Goal: Task Accomplishment & Management: Manage account settings

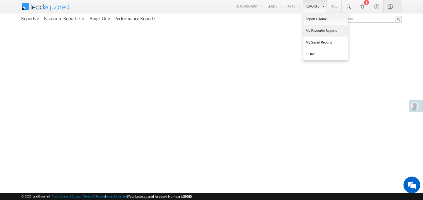
click at [313, 30] on link "My Favourite Reports" at bounding box center [325, 31] width 45 height 12
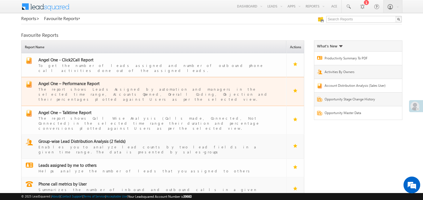
click at [76, 81] on span "Angel One – Performance Report" at bounding box center [68, 84] width 61 height 6
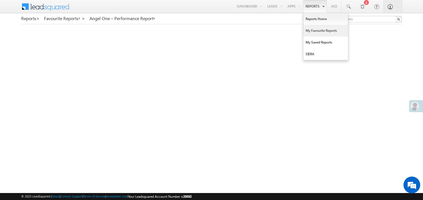
click at [312, 32] on link "My Favourite Reports" at bounding box center [325, 31] width 45 height 12
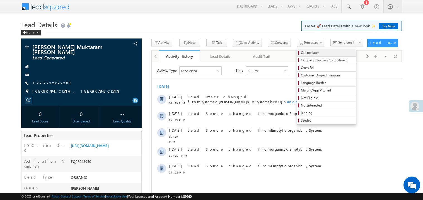
click at [301, 52] on span "Call me later" at bounding box center [327, 52] width 53 height 5
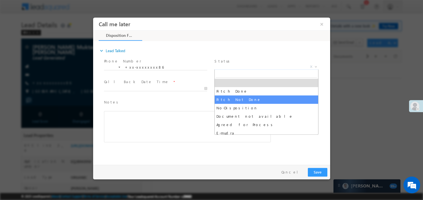
select select "Pitch Not Done"
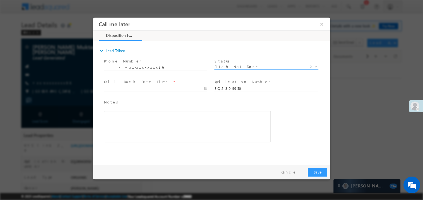
click at [121, 89] on body "Call me later ×" at bounding box center [211, 89] width 237 height 145
type input "09/14/25 7:17 PM"
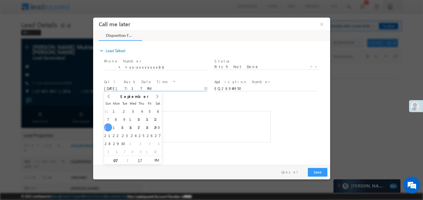
click at [195, 109] on div "Notes * Editor toolbars Basic Styles Bold Italic Underline Paragraph Insert/Rem…" at bounding box center [187, 120] width 167 height 43
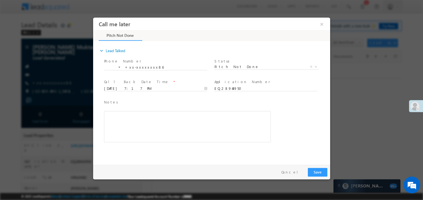
click at [193, 107] on div "Notes * Editor toolbars Basic Styles Bold Italic Underline Paragraph Insert/Rem…" at bounding box center [187, 120] width 167 height 43
click at [177, 117] on div "Rich Text Editor, 40788eee-0fb2-11ec-a811-0adc8a9d82c2__tab1__section1__Notes__…" at bounding box center [187, 126] width 167 height 31
click at [318, 174] on button "Save" at bounding box center [318, 172] width 20 height 9
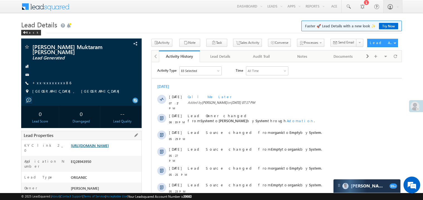
click at [109, 147] on link "https://angelbroking1-pk3em7sa.customui-test.leadsquared.com?leadId=33ef1882-b2…" at bounding box center [90, 145] width 38 height 5
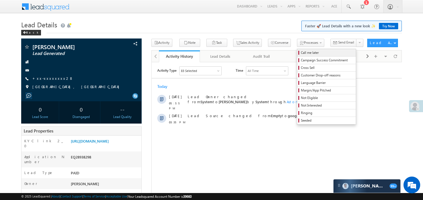
click at [301, 51] on span "Call me later" at bounding box center [327, 52] width 53 height 5
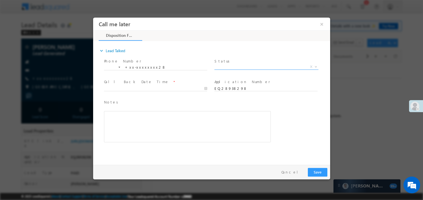
click at [226, 67] on span "X" at bounding box center [266, 67] width 104 height 6
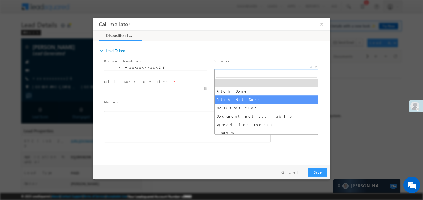
select select "Pitch Not Done"
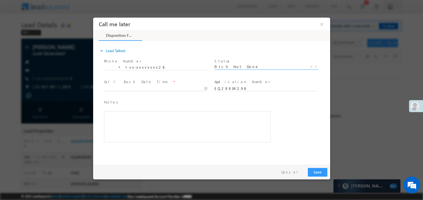
click at [146, 88] on body "Call me later ×" at bounding box center [211, 89] width 237 height 145
type input "09/14/25 7:36 PM"
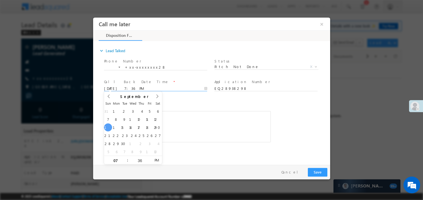
click at [185, 111] on div "Rich Text Editor, 40788eee-0fb2-11ec-a811-0adc8a9d82c2__tab1__section1__Notes__…" at bounding box center [187, 126] width 167 height 31
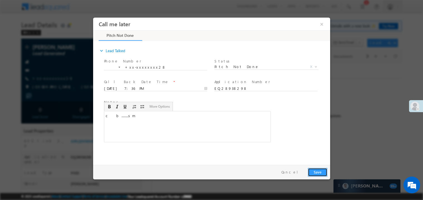
click at [316, 172] on button "Save" at bounding box center [318, 172] width 20 height 9
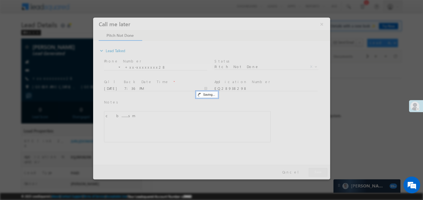
click at [316, 172] on div at bounding box center [211, 98] width 237 height 162
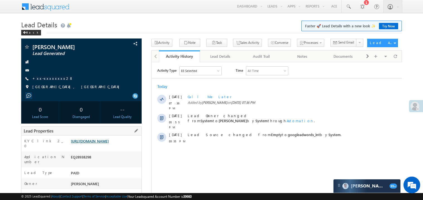
click at [102, 143] on link "https://angelbroking1-pk3em7sa.customui-test.leadsquared.com?leadId=15a64ee6-49…" at bounding box center [90, 141] width 38 height 5
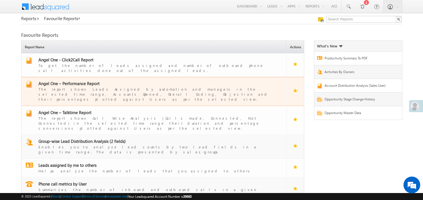
click at [76, 81] on span "Angel One – Performance Report" at bounding box center [68, 84] width 61 height 6
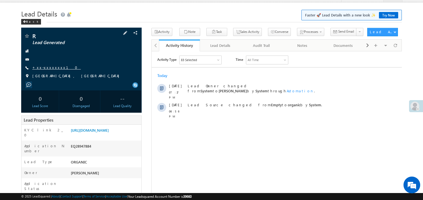
click at [50, 67] on link "+xx-xxxxxxxx10" at bounding box center [56, 67] width 49 height 5
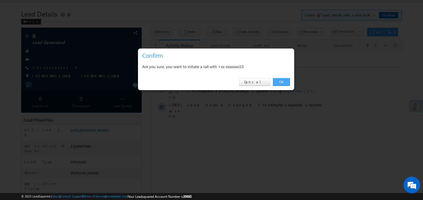
click at [279, 79] on link "OK" at bounding box center [281, 82] width 17 height 8
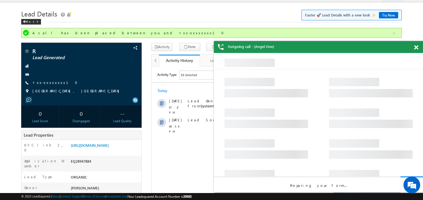
click at [418, 48] on div at bounding box center [420, 46] width 8 height 11
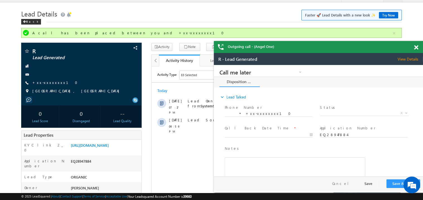
click at [417, 48] on span at bounding box center [416, 47] width 4 height 5
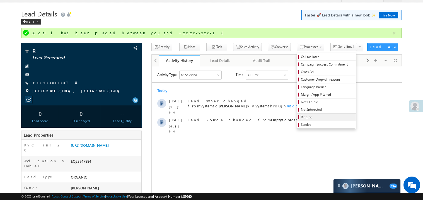
click at [310, 115] on link "Ringing" at bounding box center [326, 117] width 59 height 7
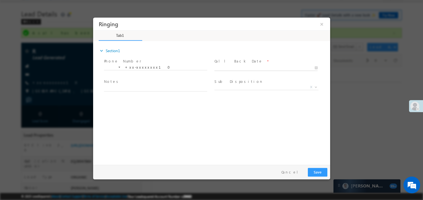
click at [229, 67] on body "Ringing ×" at bounding box center [211, 89] width 237 height 145
type input "09/14/25 7:56 PM"
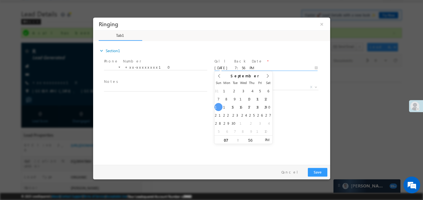
click at [152, 84] on span "Notes *" at bounding box center [155, 82] width 103 height 6
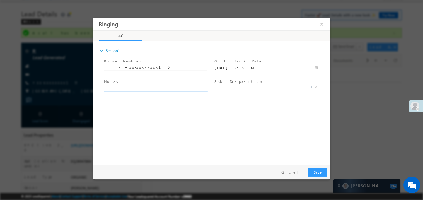
click at [143, 85] on textarea at bounding box center [155, 88] width 103 height 6
type textarea "ring"
click at [317, 172] on button "Save" at bounding box center [318, 172] width 20 height 9
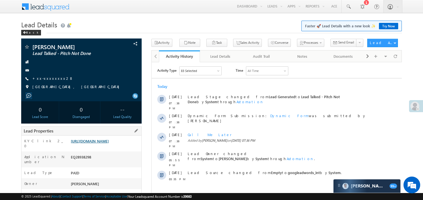
click at [109, 143] on link "[URL][DOMAIN_NAME]" at bounding box center [90, 141] width 38 height 5
